Goal: Task Accomplishment & Management: Manage account settings

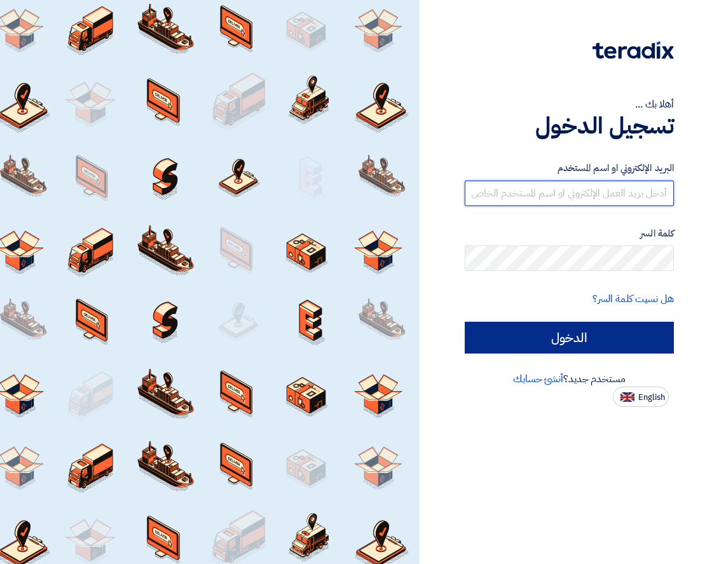
type input "[EMAIL_ADDRESS][DOMAIN_NAME]"
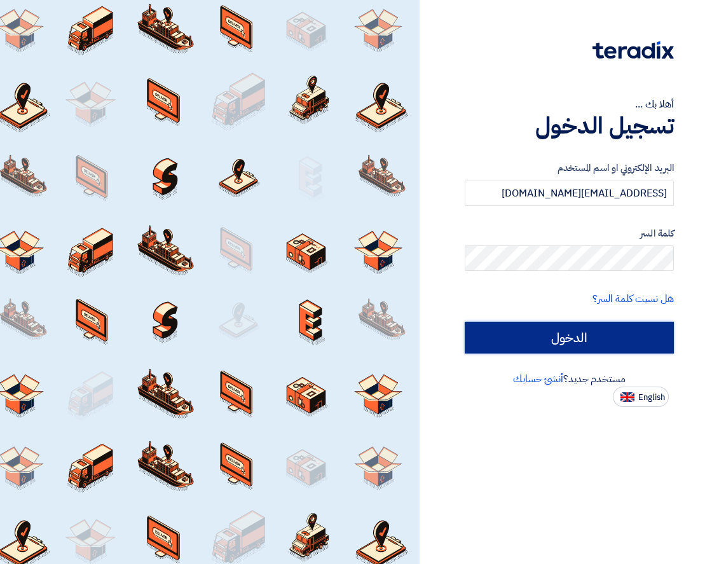
click at [526, 342] on input "الدخول" at bounding box center [568, 337] width 209 height 32
type input "Sign in"
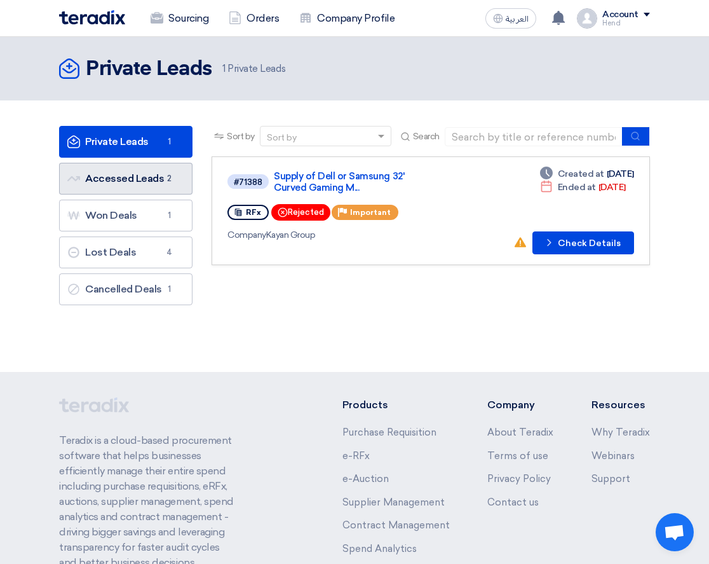
click at [154, 172] on link "Accessed Leads Accessed Leads 2" at bounding box center [125, 179] width 133 height 32
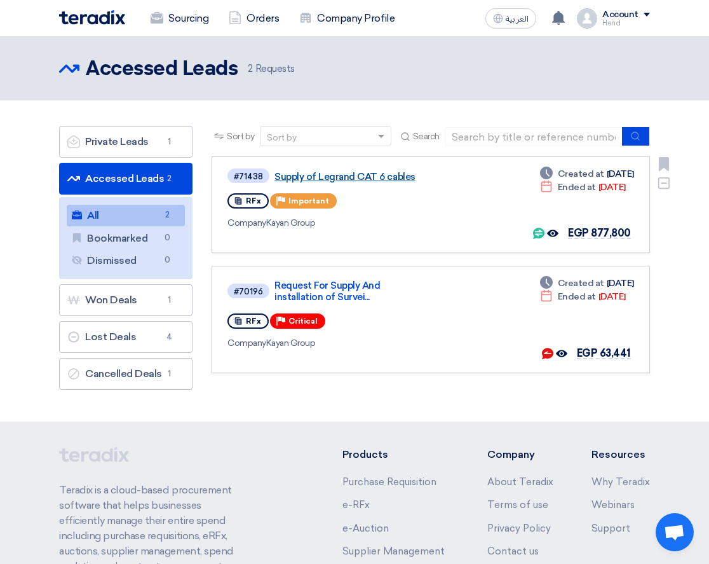
click at [342, 173] on link "Supply of Legrand CAT 6 cables" at bounding box center [350, 176] width 152 height 11
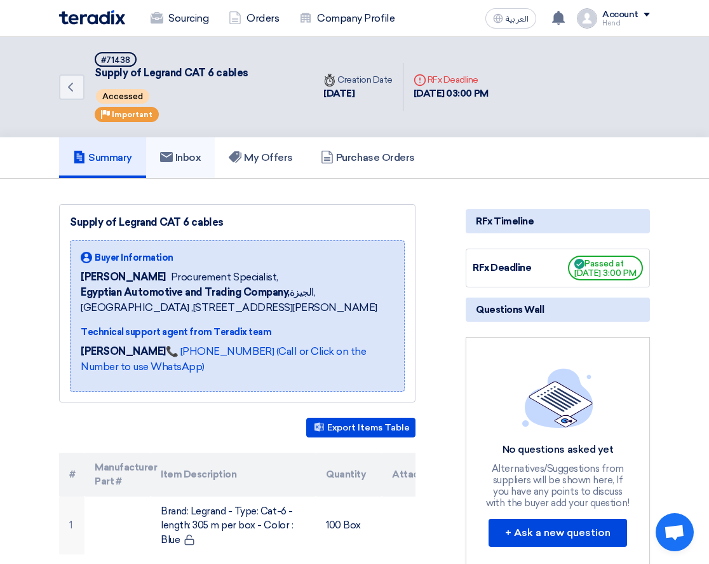
click at [197, 158] on h5 "Inbox" at bounding box center [180, 157] width 41 height 13
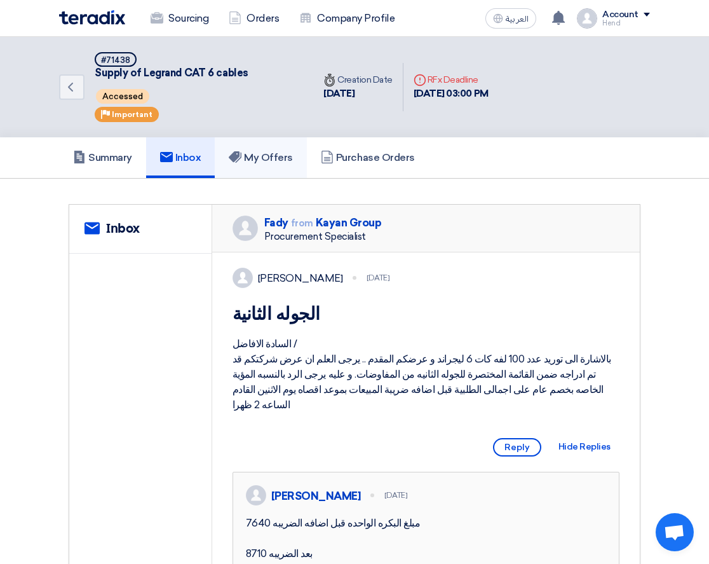
click at [305, 154] on link "My Offers" at bounding box center [261, 157] width 92 height 41
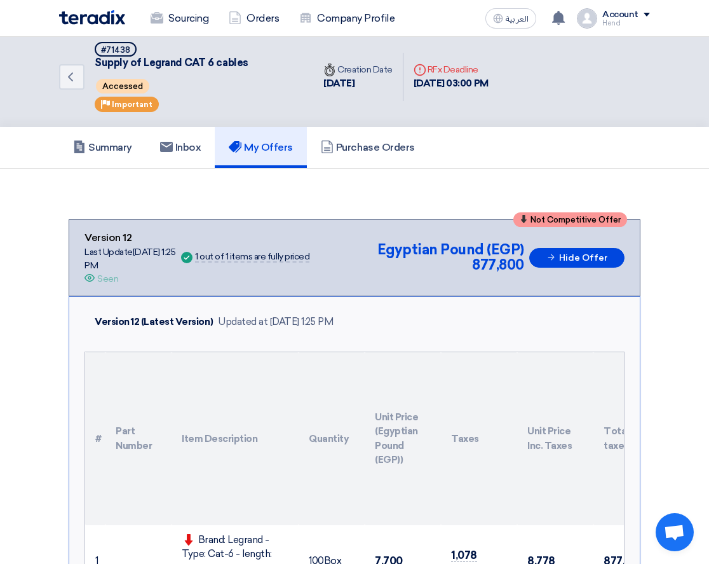
scroll to position [318, 0]
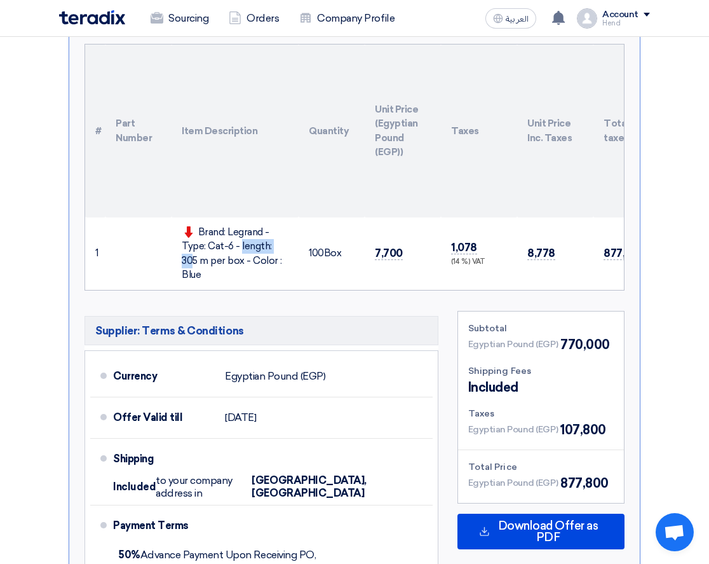
drag, startPoint x: 194, startPoint y: 241, endPoint x: 182, endPoint y: 244, distance: 13.0
click at [182, 244] on div "Brand: Legrand - Type: Cat-6 - length: 305 m per box - Color : Blue" at bounding box center [235, 253] width 107 height 57
drag, startPoint x: 348, startPoint y: 245, endPoint x: 423, endPoint y: 249, distance: 75.7
click at [386, 247] on tr "1 Brand: [PERSON_NAME] - Type: Cat-6 - length: 305 m per box - Color : Blue 100" at bounding box center [410, 253] width 651 height 72
drag, startPoint x: 461, startPoint y: 247, endPoint x: 572, endPoint y: 247, distance: 111.2
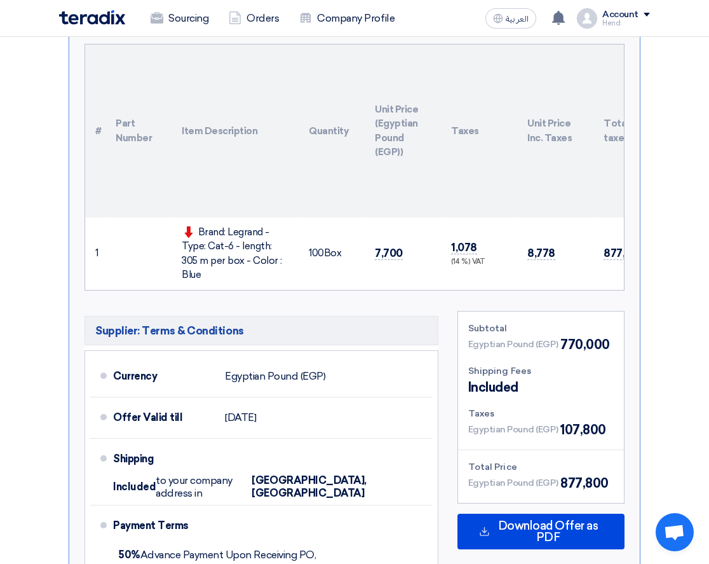
click at [548, 247] on tr "1 Brand: [PERSON_NAME] - Type: Cat-6 - length: 305 m per box - Color : Blue 100" at bounding box center [410, 253] width 651 height 72
click at [583, 245] on td "8,778" at bounding box center [555, 253] width 76 height 72
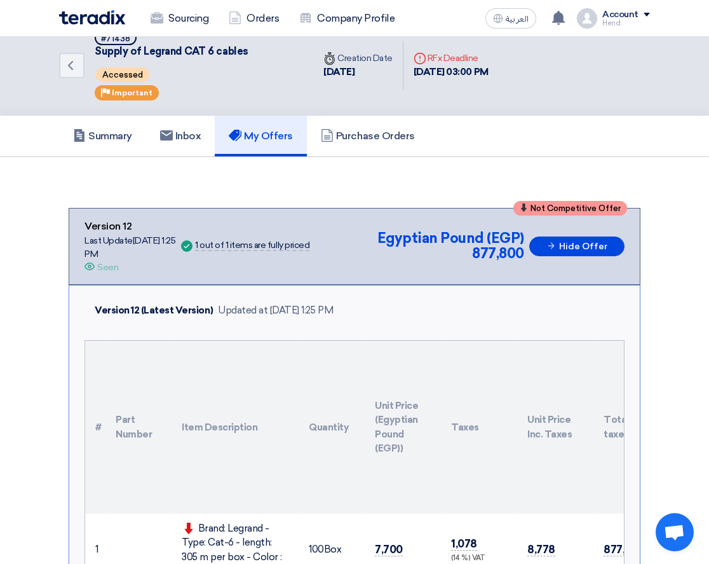
scroll to position [0, 0]
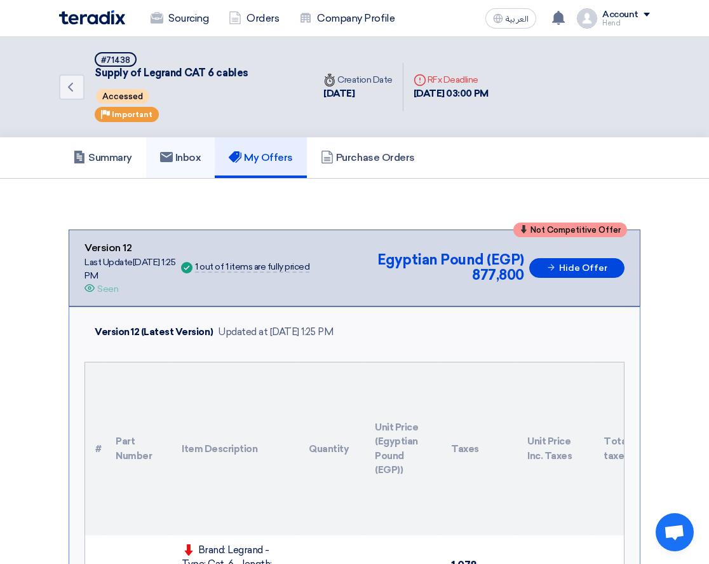
click at [190, 161] on h5 "Inbox" at bounding box center [180, 157] width 41 height 13
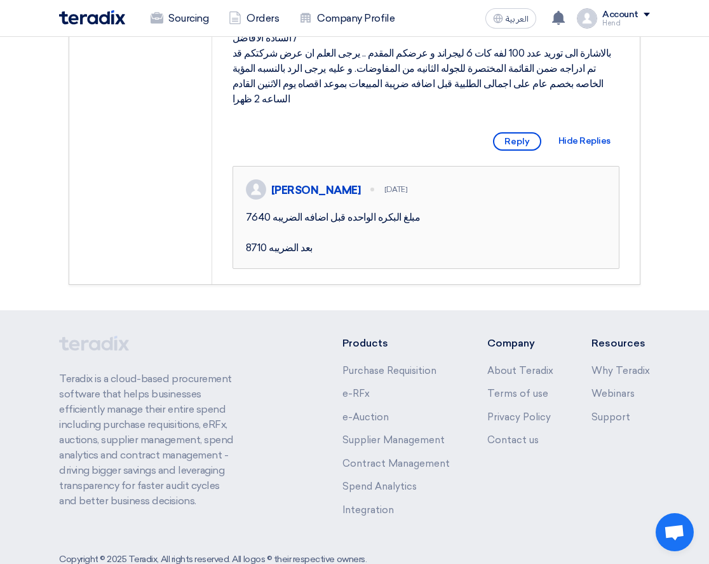
scroll to position [318, 0]
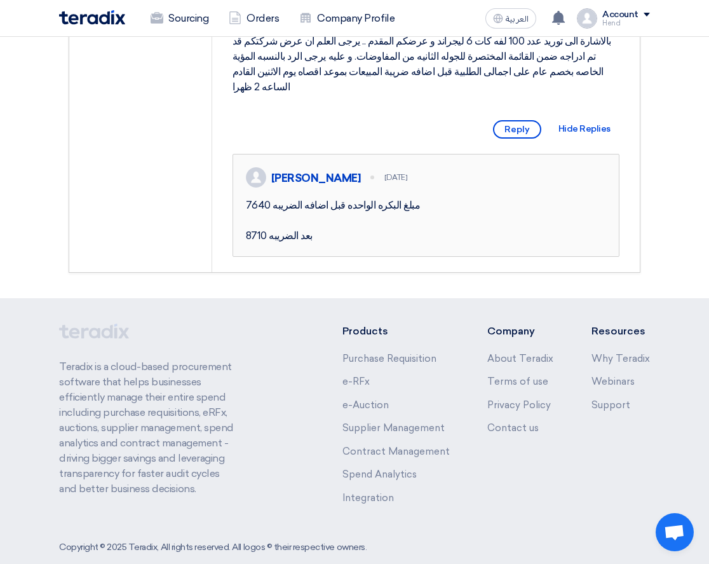
click at [376, 243] on div "7640 مبلغ البكره الواحده قبل اضافه الضريبه 8710 بعد الضريبه" at bounding box center [426, 221] width 361 height 46
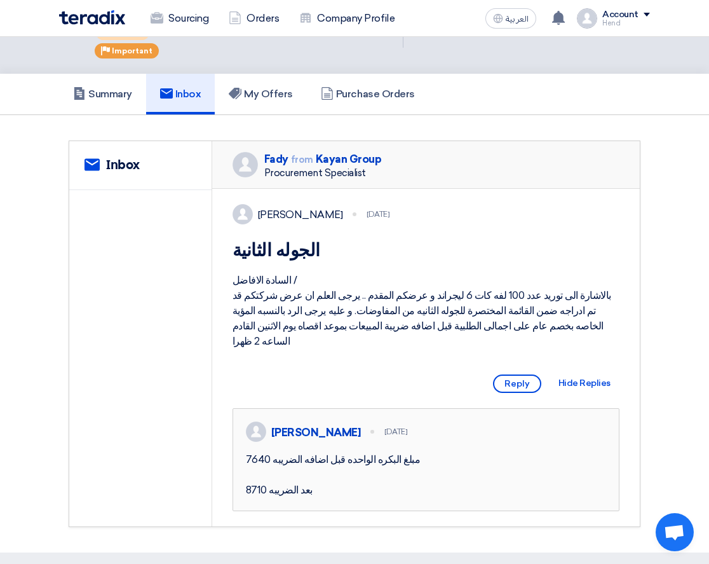
scroll to position [0, 0]
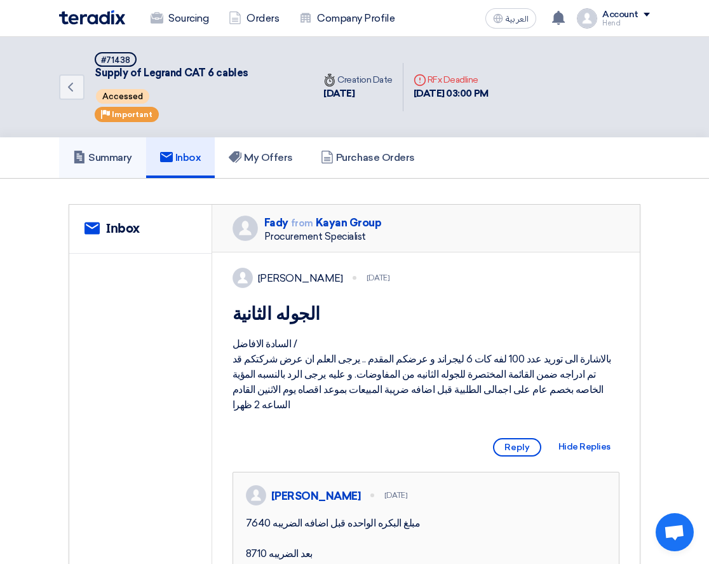
click at [110, 156] on h5 "Summary" at bounding box center [102, 157] width 59 height 13
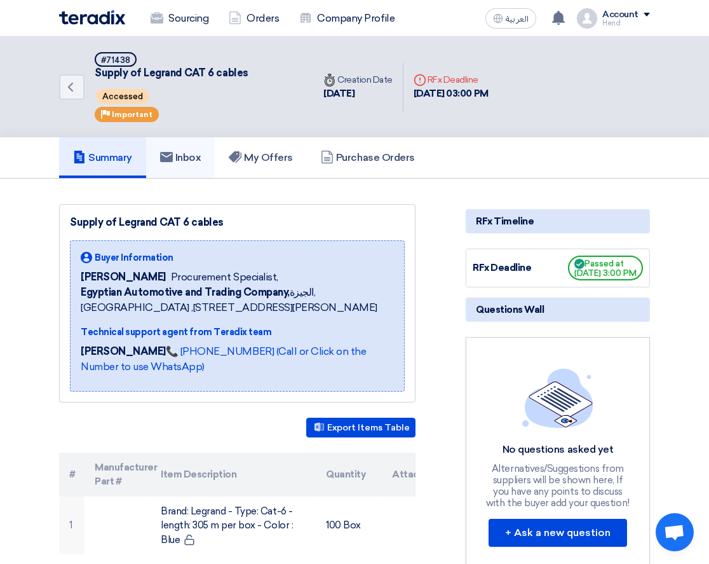
click at [215, 168] on link "Inbox" at bounding box center [180, 157] width 69 height 41
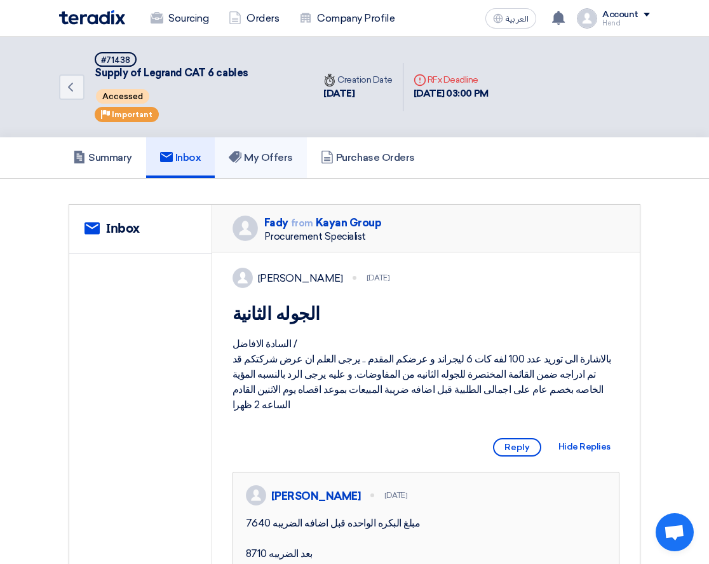
click at [300, 158] on link "My Offers" at bounding box center [261, 157] width 92 height 41
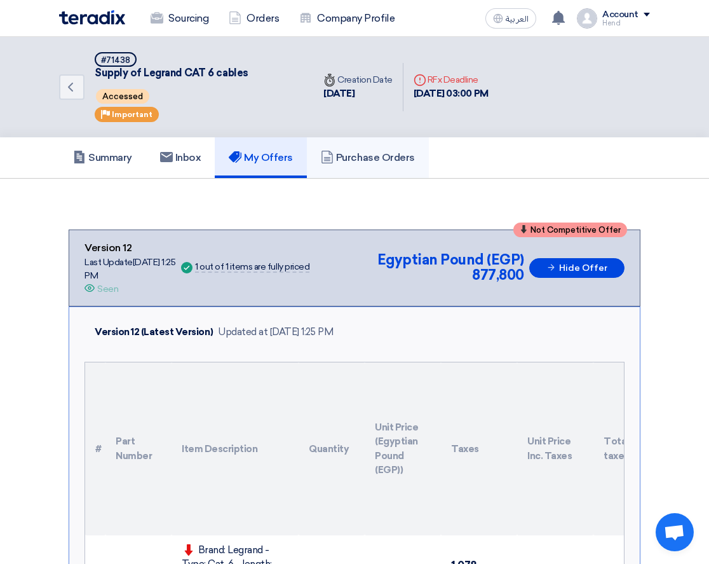
click at [362, 158] on h5 "Purchase Orders" at bounding box center [368, 157] width 94 height 13
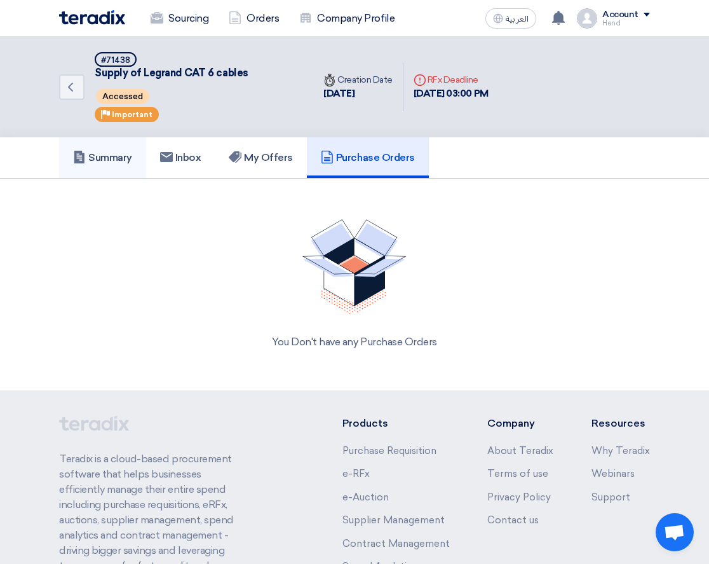
click at [82, 148] on link "Summary" at bounding box center [102, 157] width 87 height 41
